Goal: Task Accomplishment & Management: Use online tool/utility

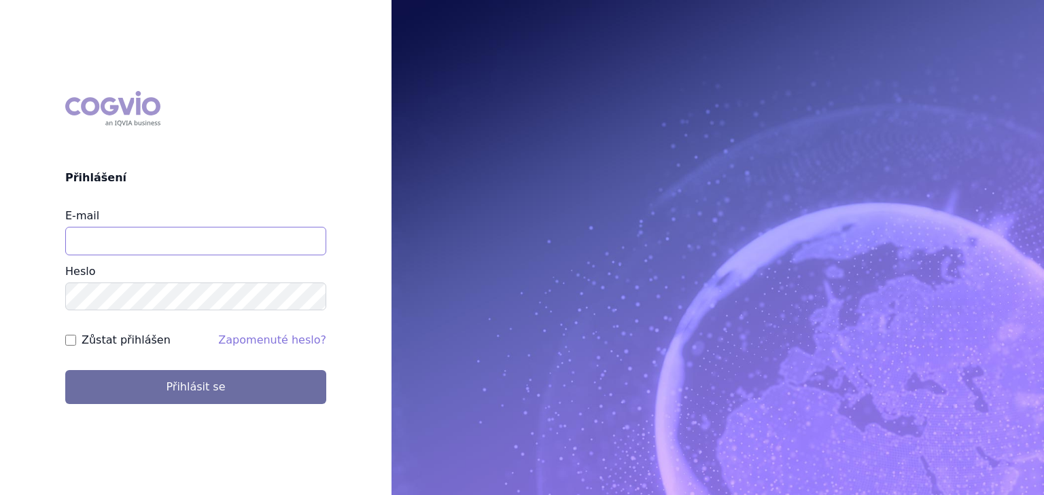
drag, startPoint x: 160, startPoint y: 241, endPoint x: 182, endPoint y: 255, distance: 25.6
click at [160, 241] on input "E-mail" at bounding box center [195, 241] width 261 height 29
click at [65, 370] on button "Přihlásit se" at bounding box center [195, 387] width 261 height 34
type input "vaclav.smekal@astrazeneca.com"
click at [73, 337] on input "Zůstat přihlášen" at bounding box center [70, 340] width 11 height 11
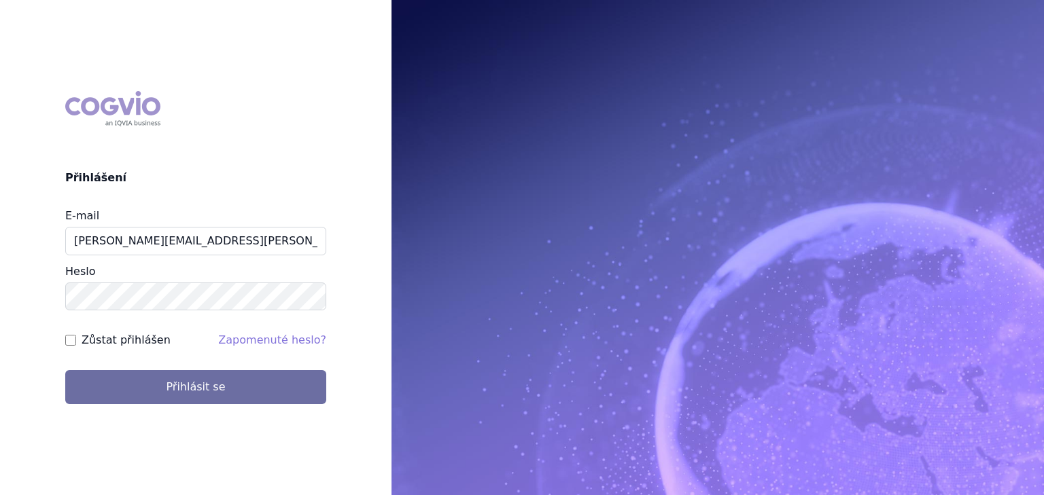
checkbox input "true"
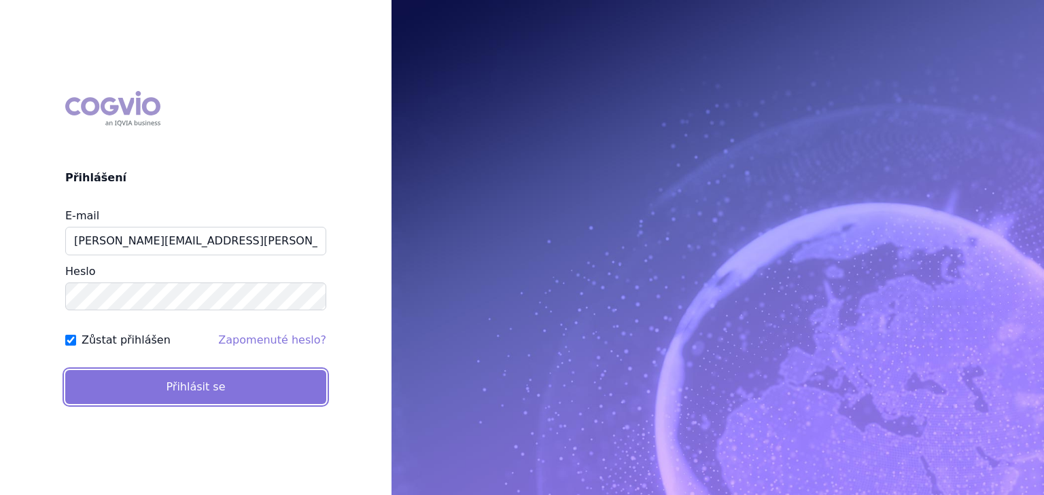
click at [142, 391] on button "Přihlásit se" at bounding box center [195, 387] width 261 height 34
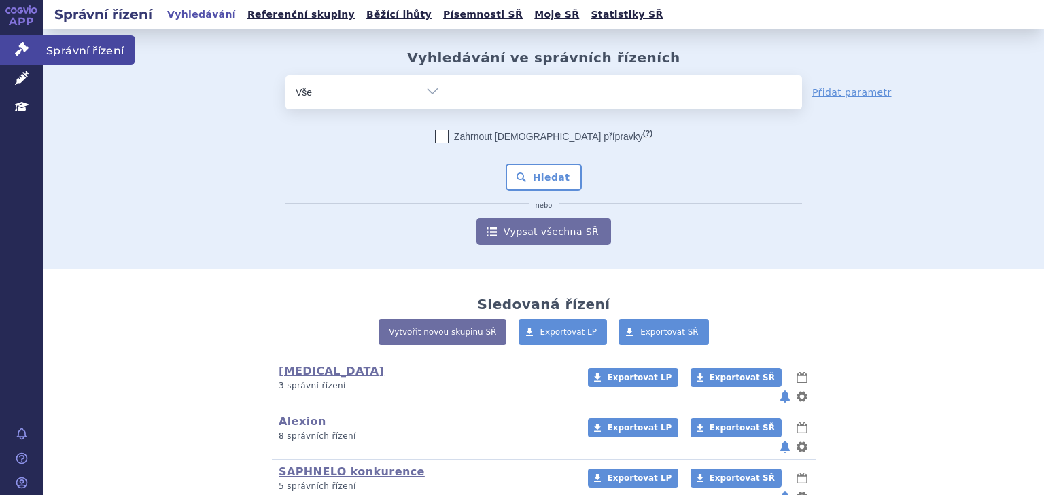
click at [24, 46] on icon at bounding box center [22, 49] width 14 height 14
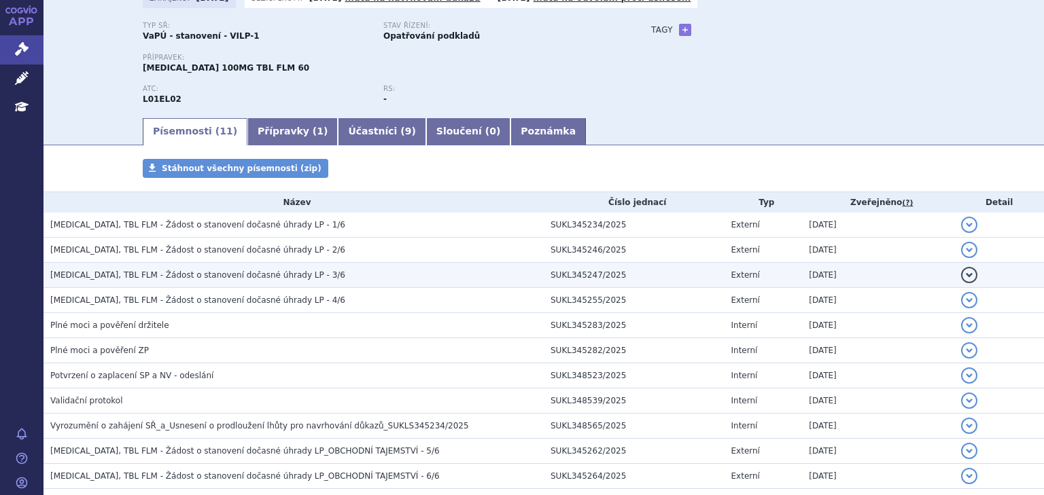
scroll to position [109, 0]
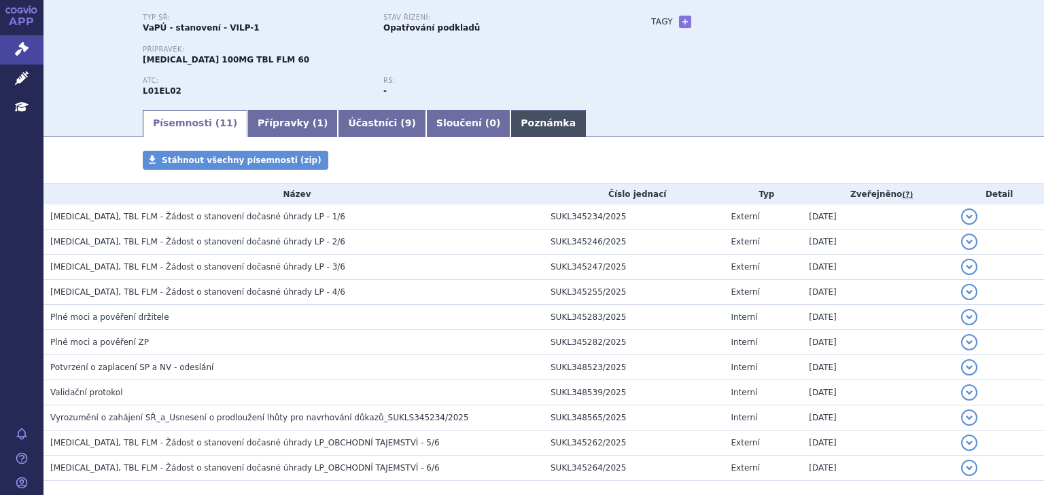
click at [510, 132] on link "Poznámka" at bounding box center [547, 123] width 75 height 27
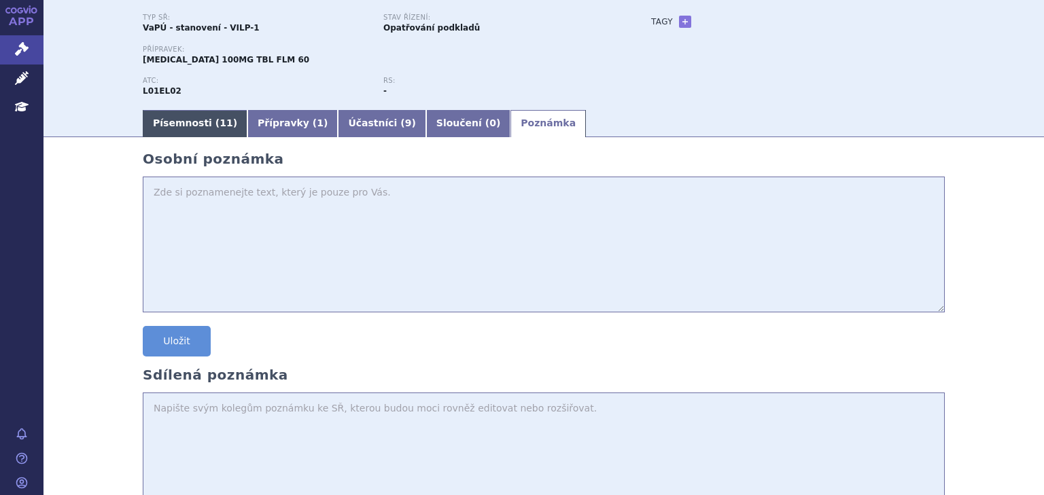
click at [190, 127] on link "Písemnosti ( 11 )" at bounding box center [195, 123] width 105 height 27
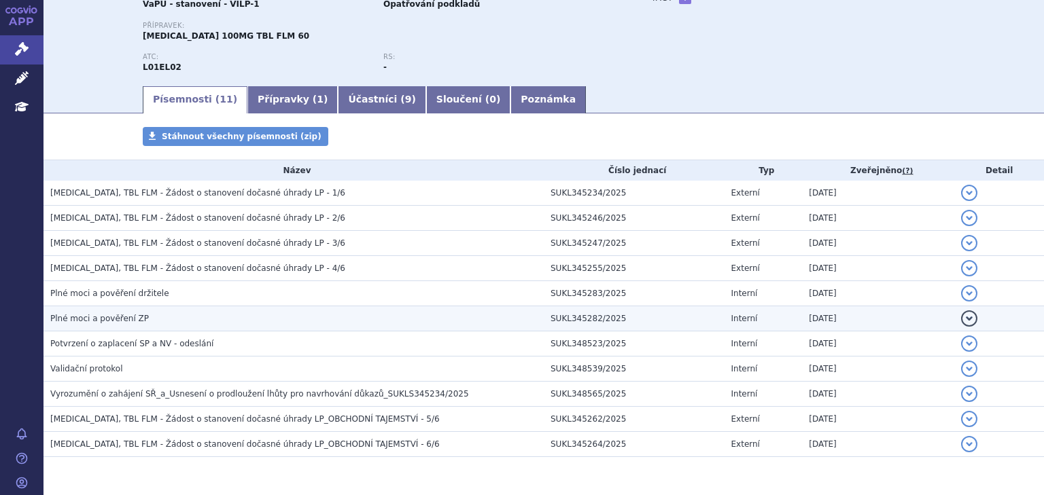
scroll to position [175, 0]
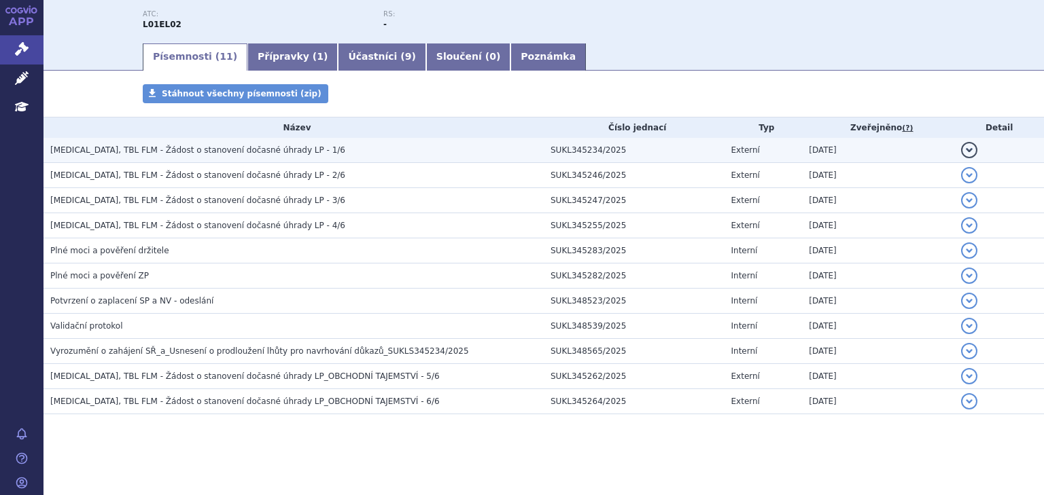
click at [267, 154] on span "CALQUENCE, TBL FLM - Žádost o stanovení dočasné úhrady LP - 1/6" at bounding box center [197, 150] width 295 height 10
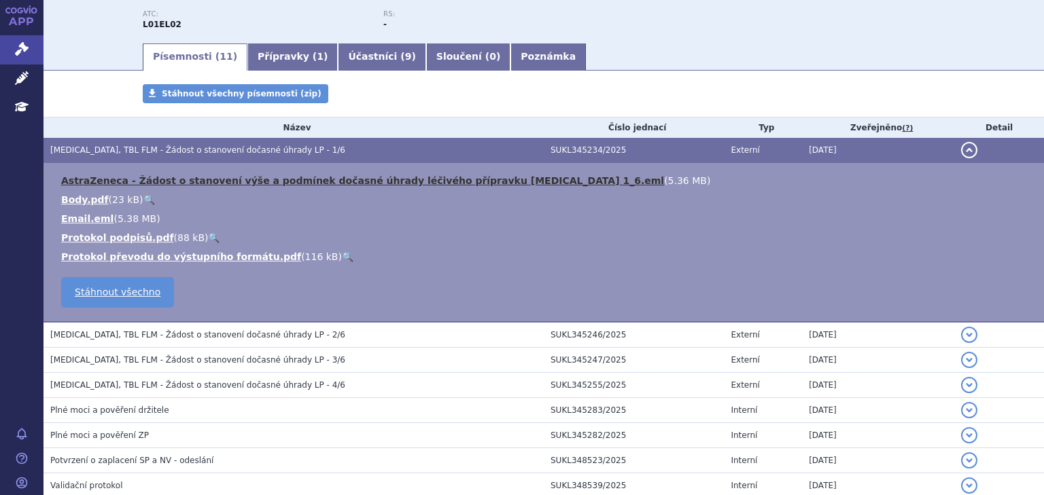
click at [264, 179] on link "AstraZeneca - Žádost o stanovení výše a podmínek dočasné úhrady léčivého přípra…" at bounding box center [362, 180] width 603 height 11
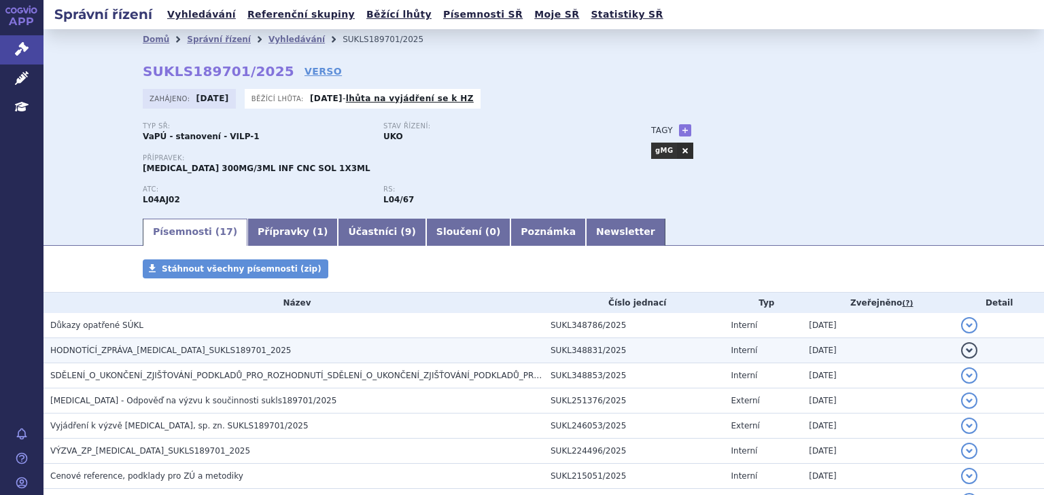
click at [299, 351] on h3 "HODNOTÍCÍ_ZPRÁVA_ULTOMIRIS_SUKLS189701_2025" at bounding box center [296, 351] width 493 height 14
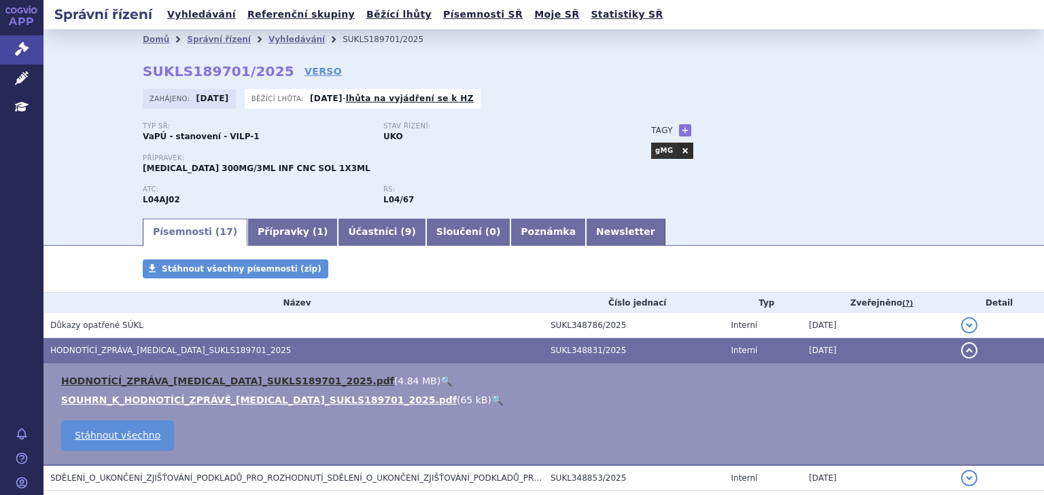
click at [291, 383] on link "HODNOTÍCÍ_ZPRÁVA_ULTOMIRIS_SUKLS189701_2025.pdf" at bounding box center [227, 381] width 333 height 11
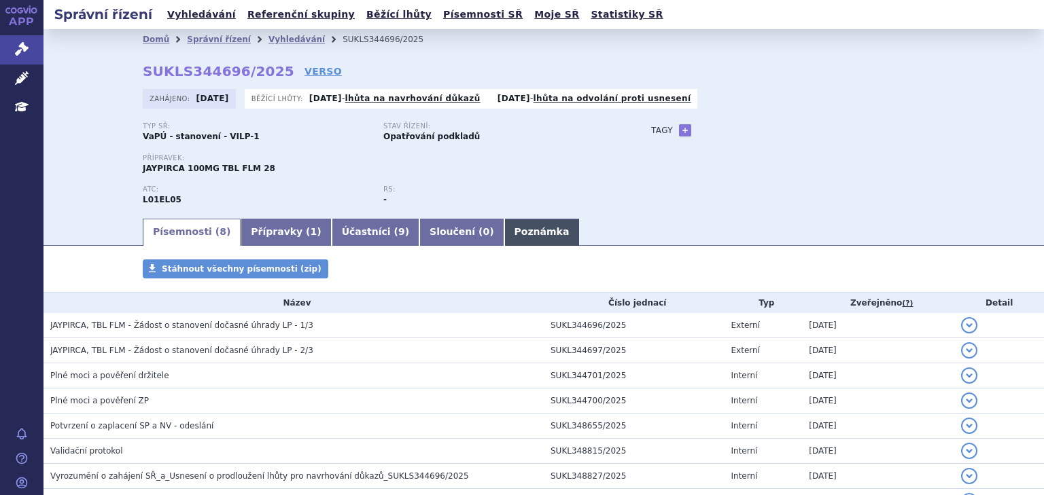
click at [504, 234] on link "Poznámka" at bounding box center [541, 232] width 75 height 27
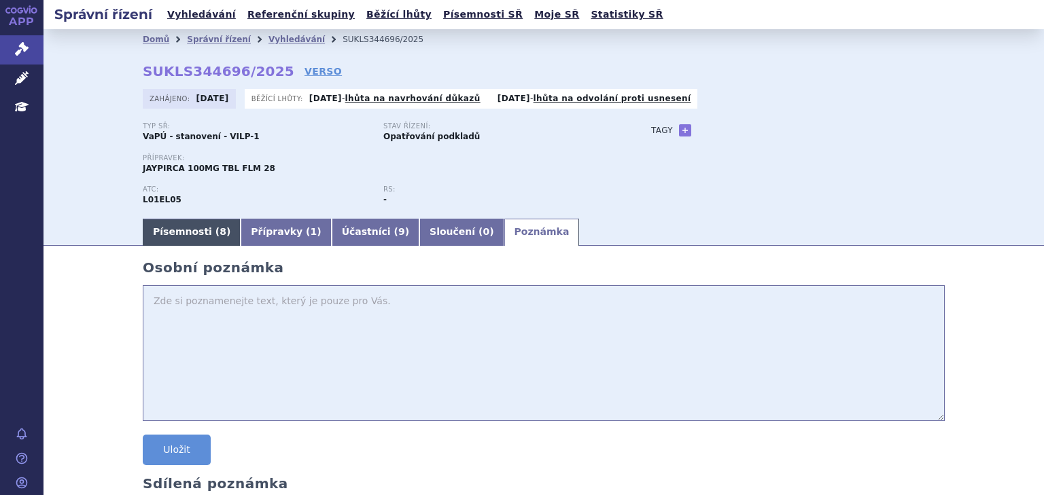
click at [186, 232] on link "Písemnosti ( 8 )" at bounding box center [192, 232] width 98 height 27
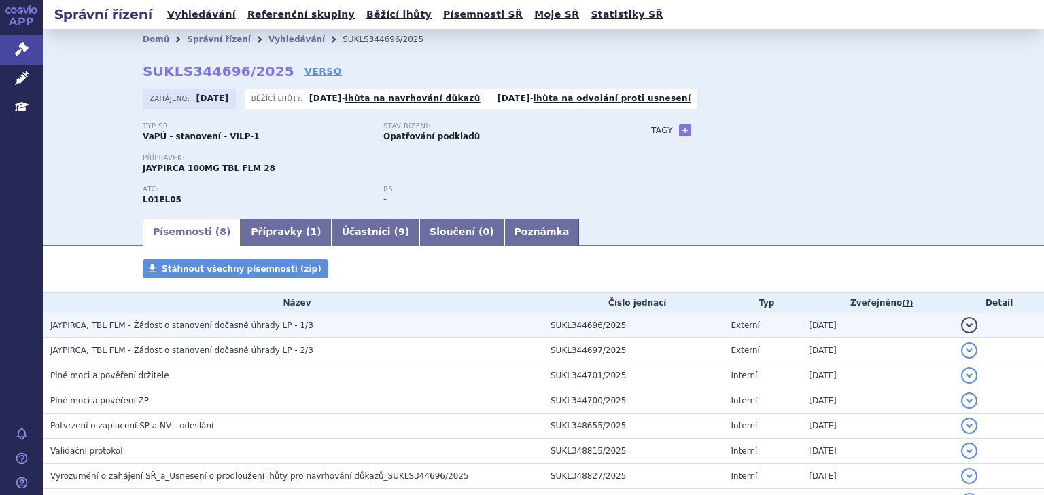
click at [198, 321] on span "JAYPIRCA, TBL FLM - Žádost o stanovení dočasné úhrady LP - 1/3" at bounding box center [181, 326] width 263 height 10
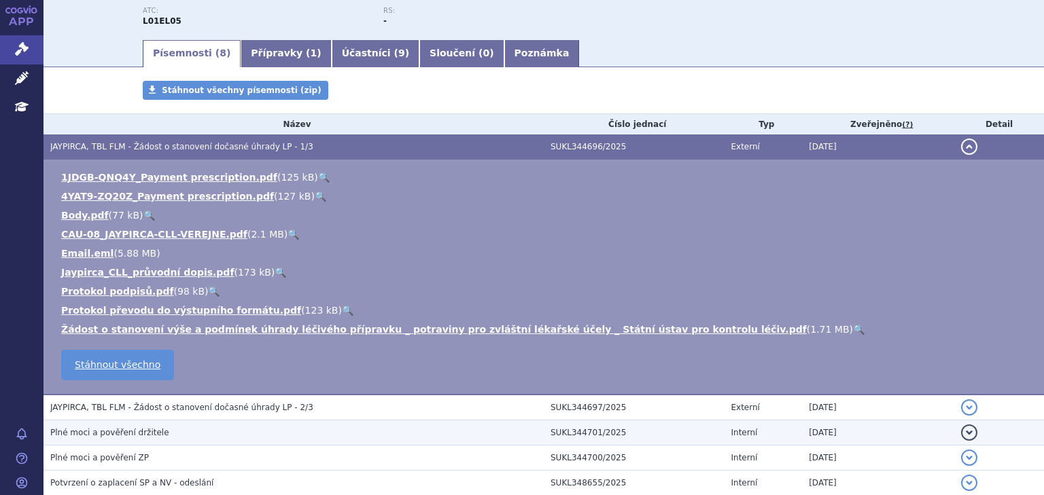
scroll to position [181, 0]
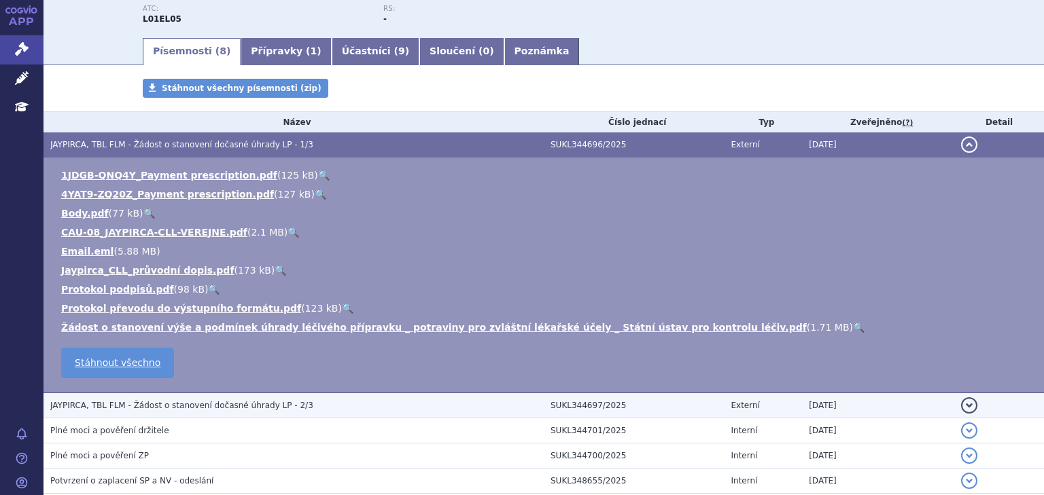
click at [209, 410] on span "JAYPIRCA, TBL FLM - Žádost o stanovení dočasné úhrady LP - 2/3" at bounding box center [181, 406] width 263 height 10
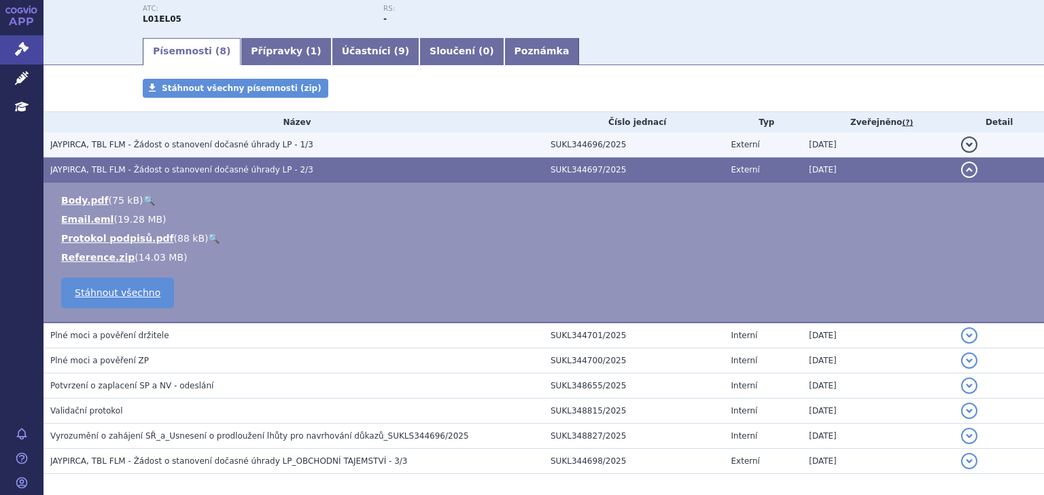
click at [206, 139] on h3 "JAYPIRCA, TBL FLM - Žádost o stanovení dočasné úhrady LP - 1/3" at bounding box center [296, 145] width 493 height 14
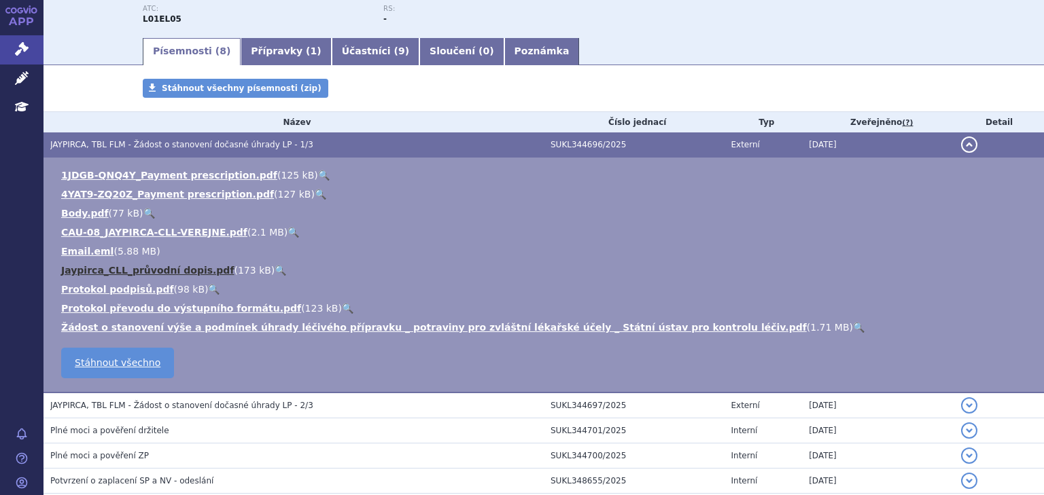
click at [190, 273] on link "Jaypirca_CLL_průvodní dopis.pdf" at bounding box center [147, 270] width 173 height 11
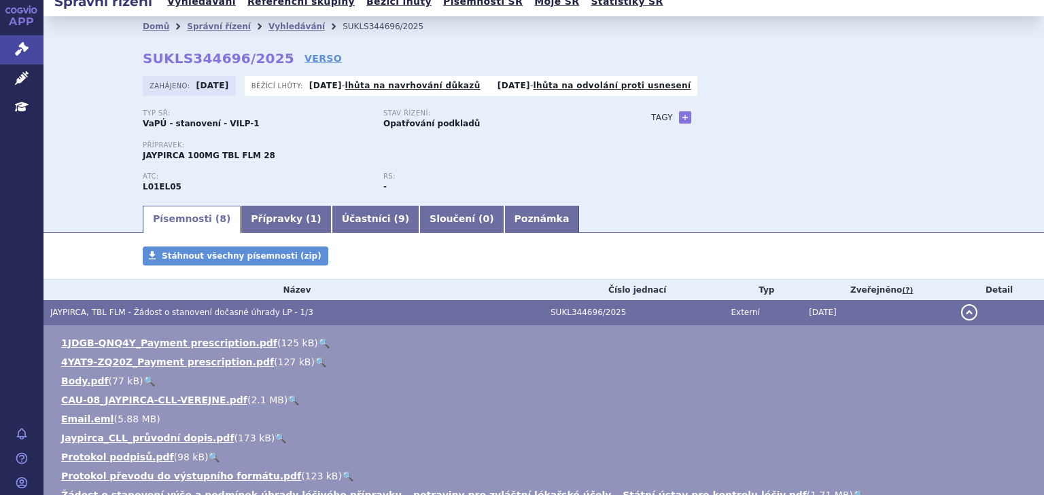
scroll to position [0, 0]
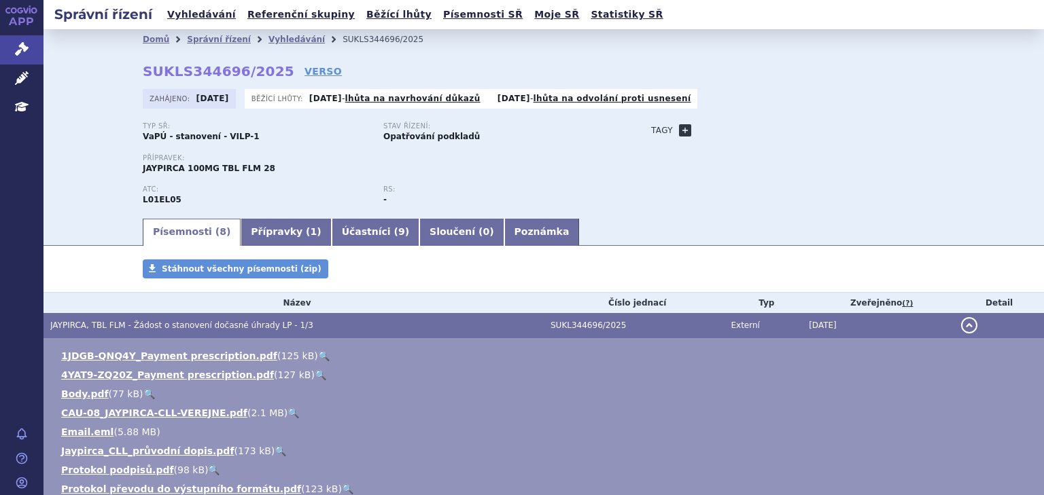
click at [684, 128] on link "+" at bounding box center [685, 130] width 12 height 12
click at [709, 133] on span at bounding box center [746, 131] width 98 height 18
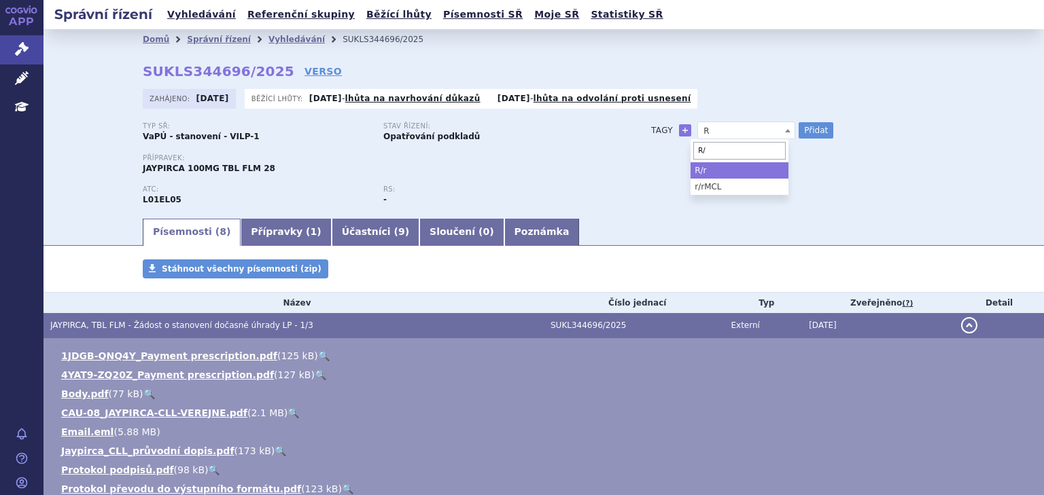
type input "R"
type input "r/rCLL po BTKi"
select select "r/rCLL po BTKi"
click at [816, 134] on button "Přidat" at bounding box center [816, 130] width 35 height 16
select select
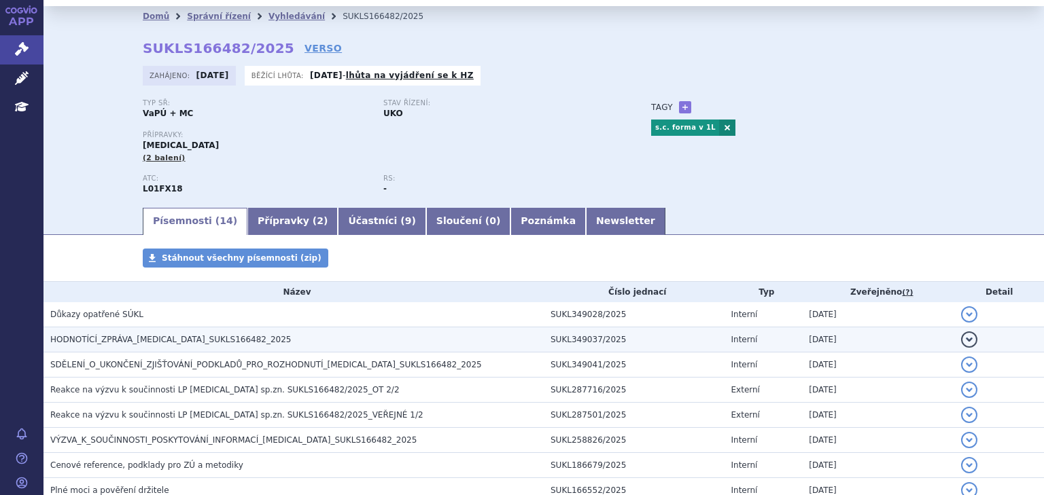
scroll to position [72, 0]
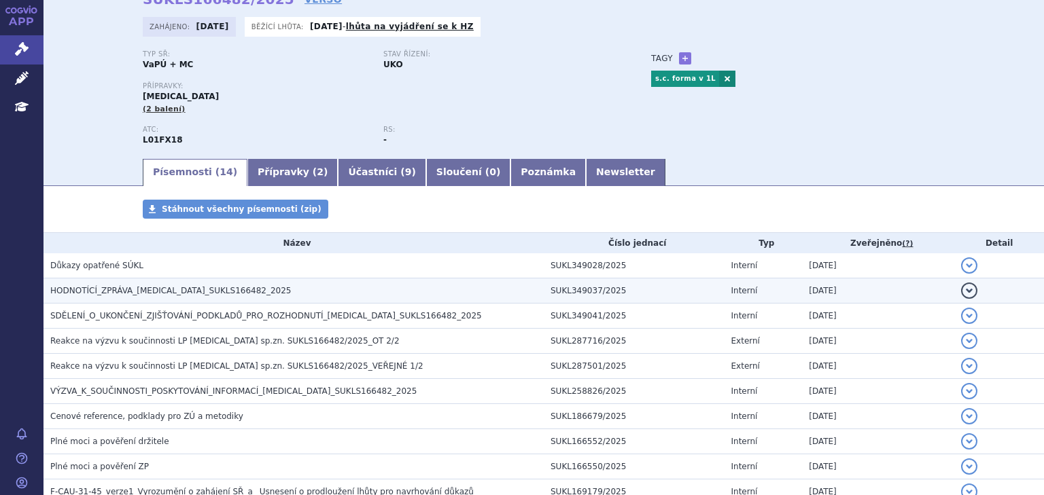
click at [302, 292] on h3 "HODNOTÍCÍ_ZPRÁVA_RYBREVANT_SUKLS166482_2025" at bounding box center [296, 291] width 493 height 14
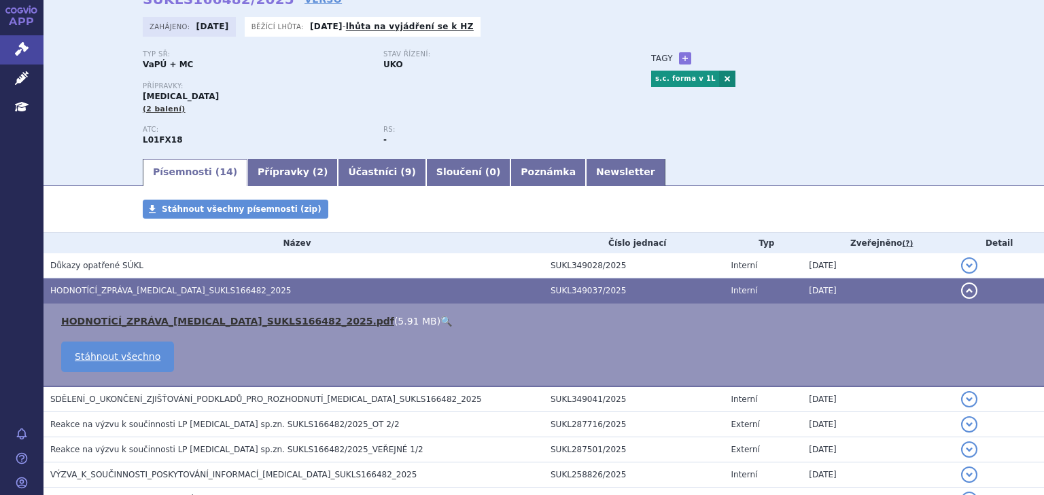
click at [299, 323] on link "HODNOTÍCÍ_ZPRÁVA_RYBREVANT_SUKLS166482_2025.pdf" at bounding box center [227, 321] width 333 height 11
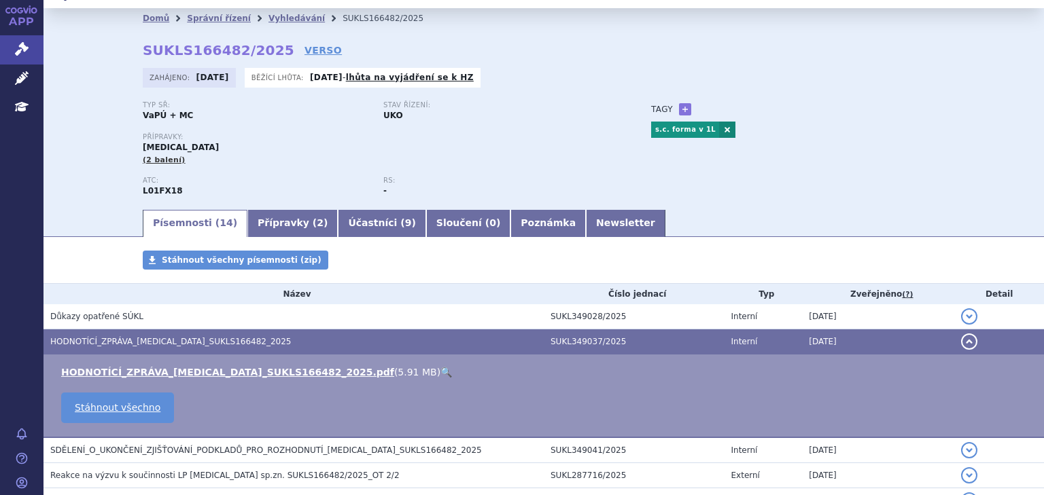
scroll to position [0, 0]
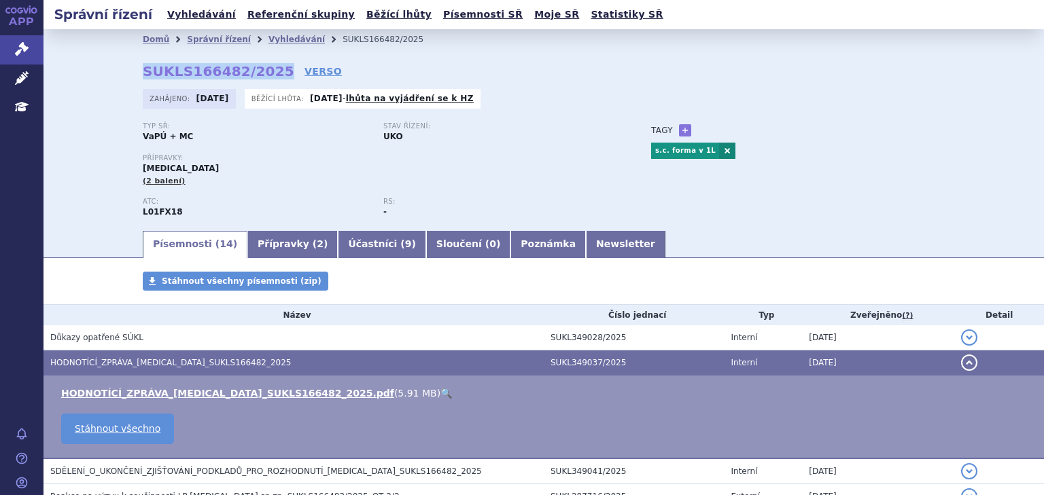
drag, startPoint x: 263, startPoint y: 75, endPoint x: 132, endPoint y: 78, distance: 131.2
click at [132, 78] on div "Domů Správní řízení Vyhledávání SUKLS166482/2025 SUKLS166482/2025 VERSO Zahájen…" at bounding box center [544, 139] width 856 height 179
copy strong "SUKLS166482/2025"
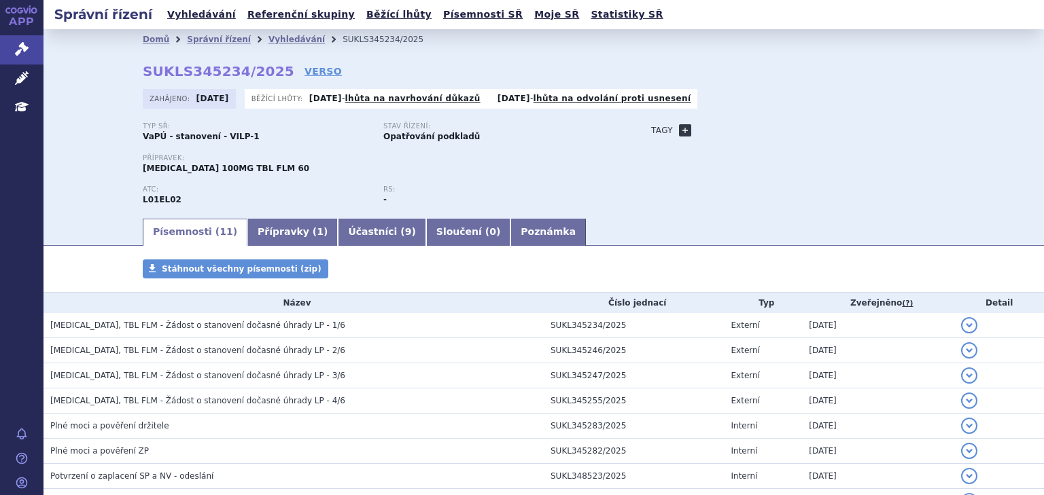
click at [678, 139] on div "Typ SŘ: VaPÚ - stanovení - VILP-1 Stav řízení: Opatřování podkladů Přípravek: […" at bounding box center [544, 169] width 802 height 94
click at [679, 130] on link "+" at bounding box center [685, 130] width 12 height 12
click at [705, 127] on span at bounding box center [746, 131] width 98 height 18
type input "ECHO (MCL)"
select select "ECHO (MCL)"
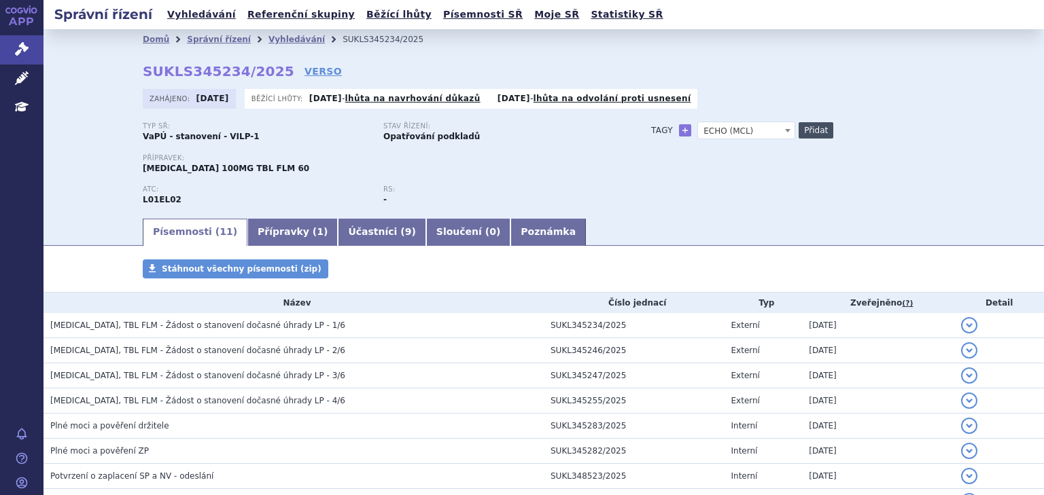
click at [801, 130] on button "Přidat" at bounding box center [816, 130] width 35 height 16
select select
